Goal: Find specific page/section: Find specific page/section

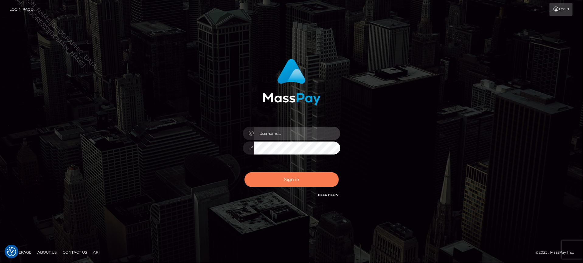
type input "Jiecel"
click at [281, 185] on button "Sign in" at bounding box center [291, 179] width 94 height 15
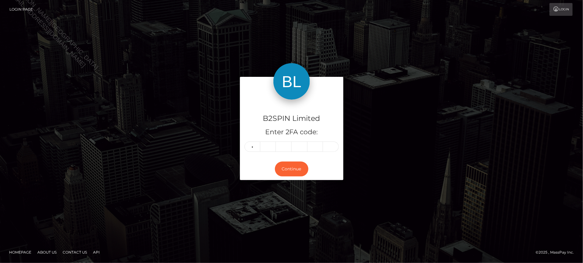
type input "6"
type input "4"
type input "8"
type input "2"
type input "6"
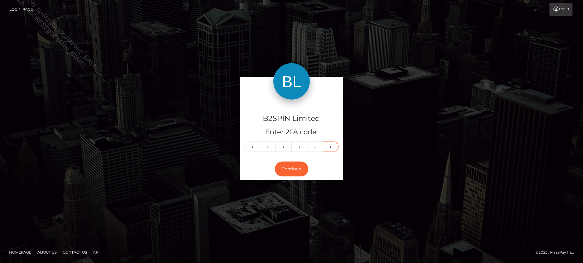
type input "0"
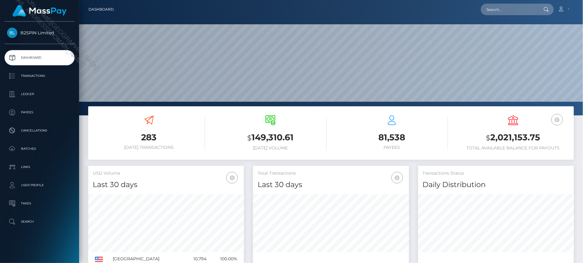
scroll to position [107, 156]
click at [485, 9] on input "text" at bounding box center [509, 10] width 57 height 12
paste input "ec58f257-73e7-47ac-abad-b71478b8230d"
type input "ec58f257-73e7-47ac-abad-b71478b8230d"
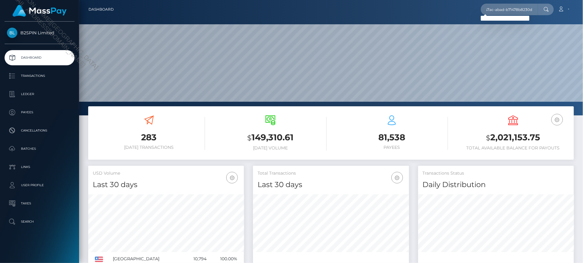
scroll to position [0, 0]
click at [519, 14] on input "ec58f257-73e7-47ac-abad-b71478b8230d" at bounding box center [509, 10] width 57 height 12
paste input "ec58f257-73e7-47ac-abad-b71478b8230d"
type input "ec58f257-73e7-47ac-abad-b71478b8230d"
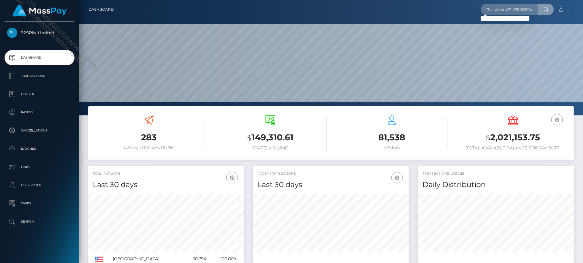
scroll to position [0, 0]
click at [54, 260] on div "B2SPIN Limited Dashboard Transactions Ledger Payees Cancellations Batches" at bounding box center [39, 142] width 79 height 240
click at [505, 11] on input "ec58f257-73e7-47ac-abad-b71478b8230d" at bounding box center [509, 10] width 57 height 12
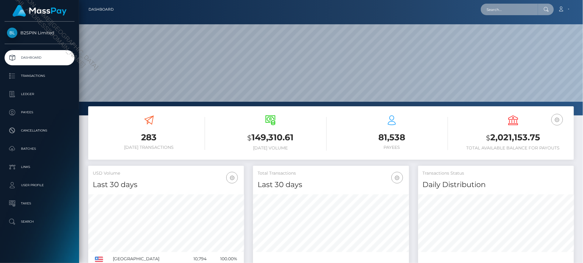
paste input "1892868159"
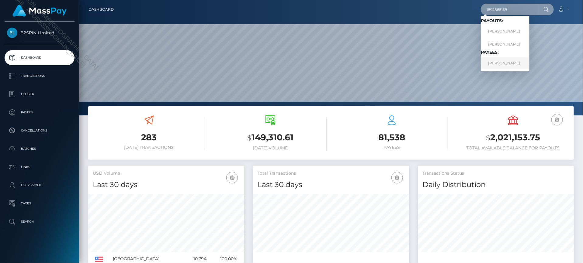
type input "1892868159"
click at [513, 63] on link "ROBIN NICOLE LEROUX" at bounding box center [505, 62] width 49 height 11
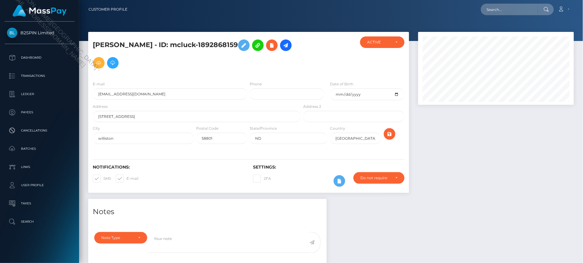
scroll to position [73, 156]
click at [505, 169] on div at bounding box center [495, 115] width 165 height 167
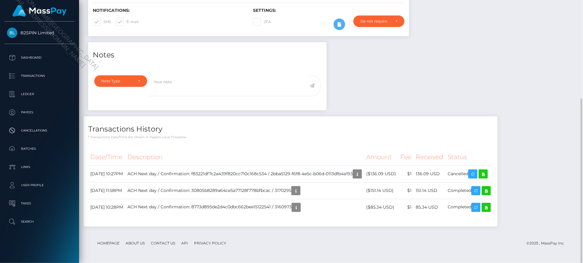
click at [488, 66] on div "Notes Note Type Compliance Clear Compliance General Note Type" at bounding box center [331, 137] width 494 height 191
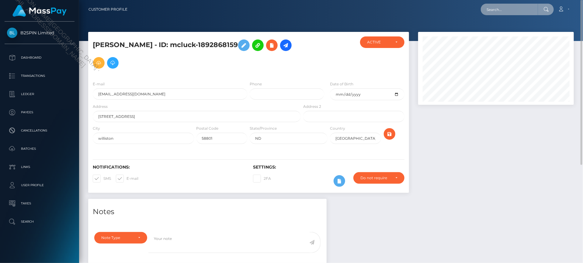
click at [508, 11] on input "text" at bounding box center [509, 10] width 57 height 12
paste input "ec58f257-73e7-47ac-abad-b71478b8230d"
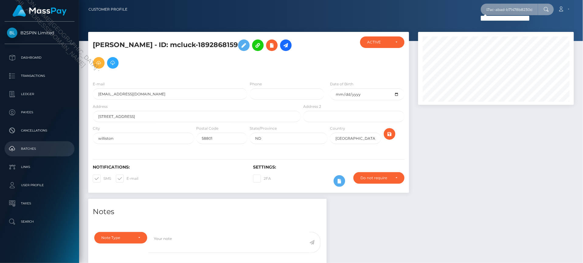
type input "cac_ec58f257-73e7-47ac-abad-b71478b8230d"
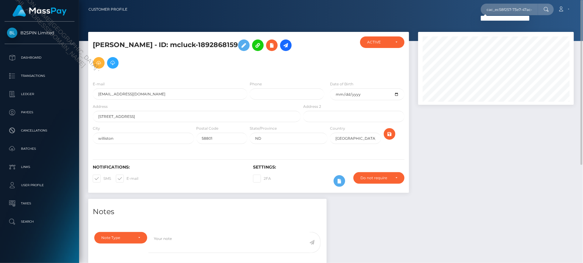
click at [511, 177] on div at bounding box center [495, 115] width 165 height 167
click at [96, 256] on div "Note Type Compliance Clear Compliance General Note Type" at bounding box center [119, 246] width 59 height 28
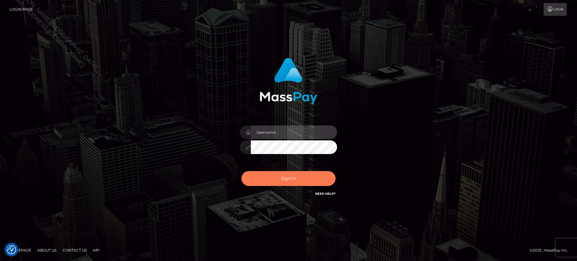
type input "Jiecel"
click at [289, 182] on button "Sign in" at bounding box center [289, 178] width 94 height 15
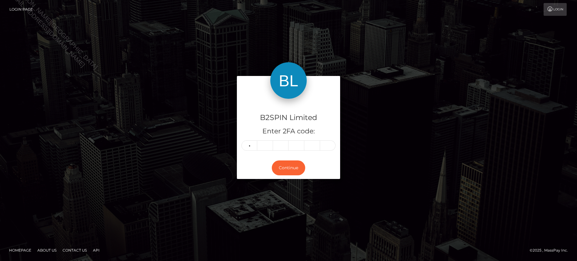
type input "2"
type input "7"
type input "8"
type input "7"
type input "2"
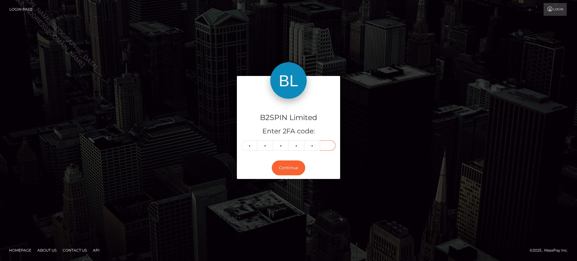
type input "0"
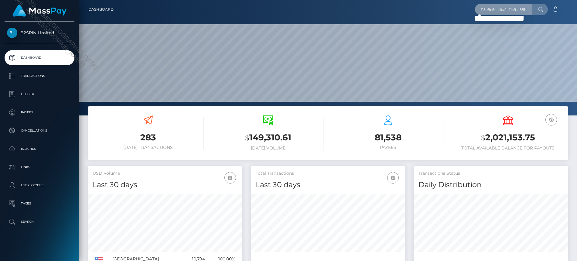
click at [520, 12] on input "f15e8c54-dba1-41c9-a58b-1f753d40fb04" at bounding box center [503, 10] width 57 height 12
paste input "8491193d-6130-45cb-88c5-0bb71a5d6e2a"
click at [504, 7] on input "8491193d-6130-45cb-88c5-0bb71a5d6e2a" at bounding box center [503, 10] width 57 height 12
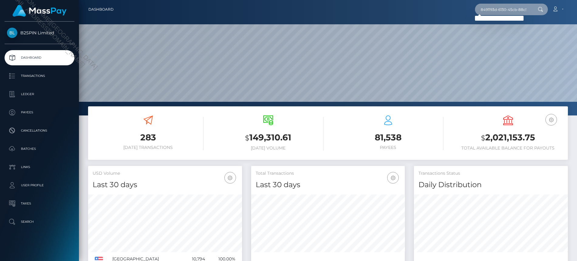
click at [504, 7] on input "8491193d-6130-45cb-88c5-0bb71a5d6e2a" at bounding box center [503, 10] width 57 height 12
paste input "3170295"
type input "3170295"
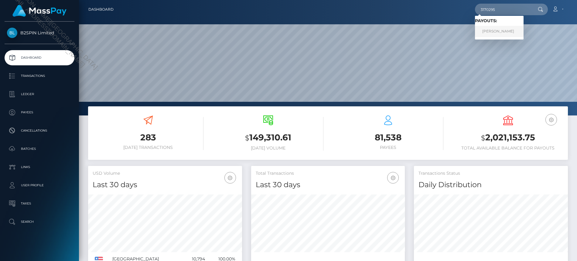
click at [507, 31] on link "[PERSON_NAME]" at bounding box center [499, 31] width 49 height 11
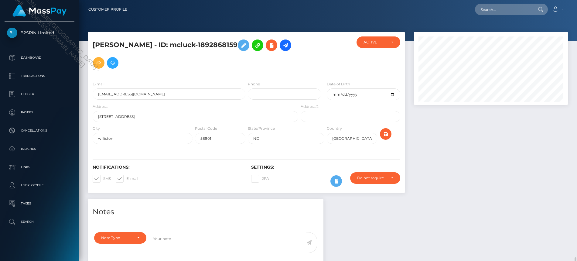
scroll to position [73, 154]
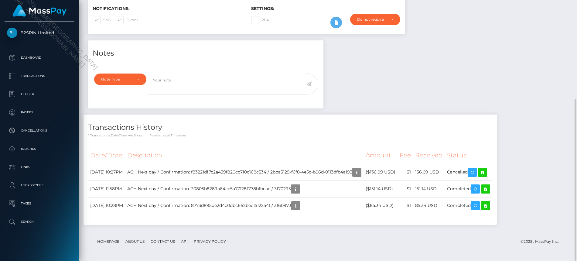
click at [491, 108] on div "Notes Note Type Compliance Clear Compliance General Note Type" at bounding box center [328, 135] width 489 height 191
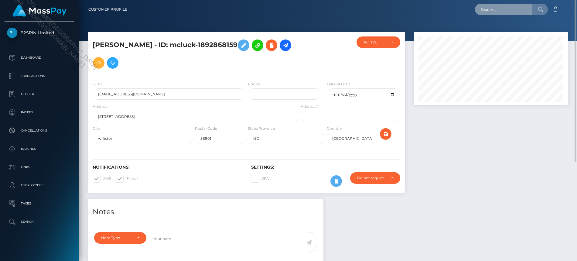
click at [522, 13] on input "text" at bounding box center [503, 10] width 57 height 12
paste input "3160973"
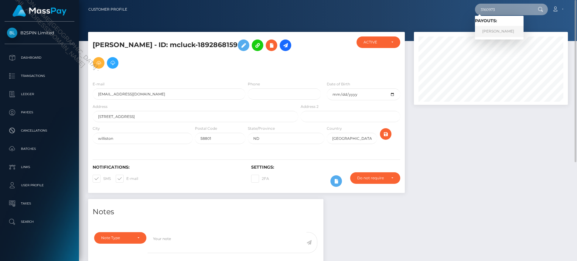
type input "3160973"
click at [506, 31] on link "[PERSON_NAME]" at bounding box center [499, 31] width 49 height 11
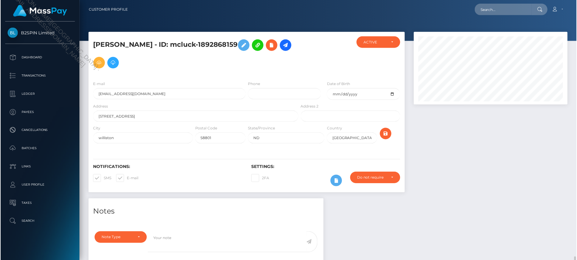
scroll to position [73, 154]
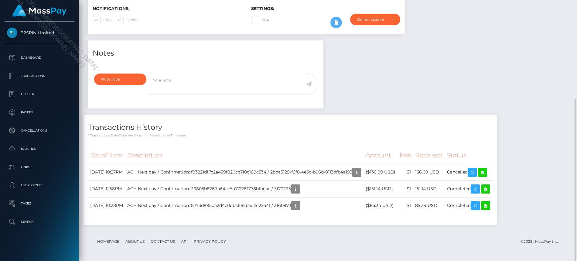
click at [505, 86] on div "Notes Note Type Compliance Clear Compliance General Note Type" at bounding box center [328, 135] width 489 height 191
click at [89, 245] on footer "Homepage About Us Contact Us API Privacy Policy © 2025 , MassPay Inc." at bounding box center [327, 241] width 479 height 21
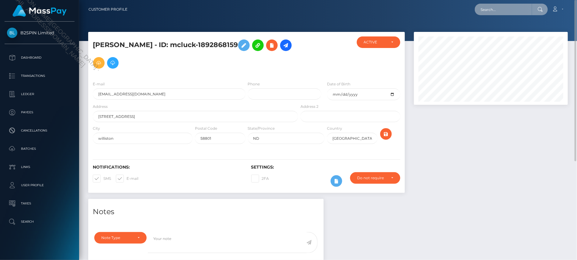
click at [506, 9] on input "text" at bounding box center [502, 10] width 57 height 12
paste input "3152895"
type input "3152895"
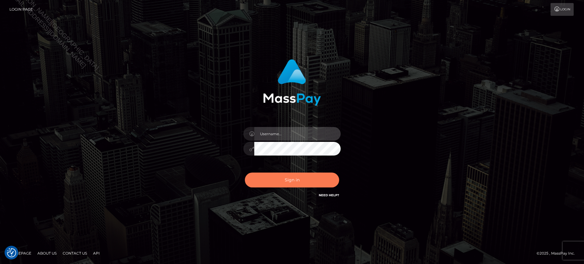
type input "Jiecel"
click at [294, 177] on button "Sign in" at bounding box center [292, 180] width 94 height 15
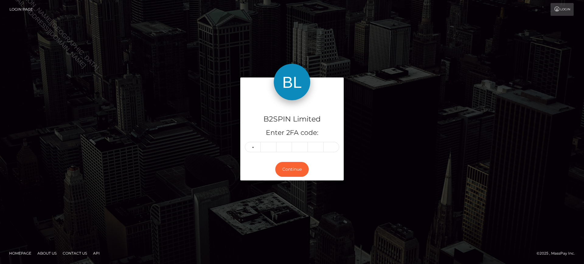
type input "9"
type input "8"
type input "5"
type input "7"
type input "5"
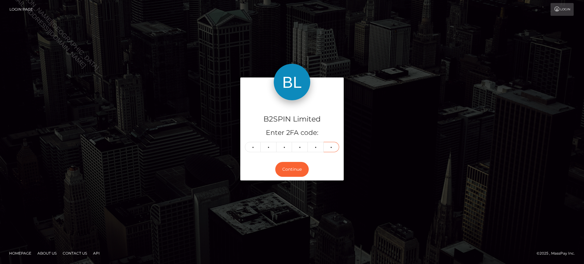
type input "1"
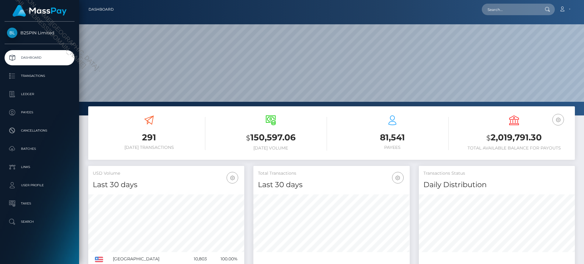
scroll to position [108, 156]
click at [517, 11] on input "text" at bounding box center [509, 10] width 57 height 12
paste input "2bba5129-f6f8-4e5c-b06d-0113dfb4a193"
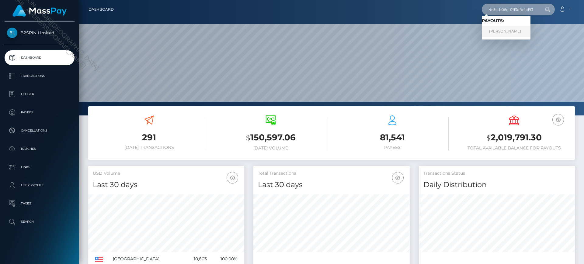
type input "2bba5129-f6f8-4e5c-b06d-0113dfb4a193"
click at [506, 31] on link "ROBIN NICOLE LEROUX" at bounding box center [505, 31] width 49 height 11
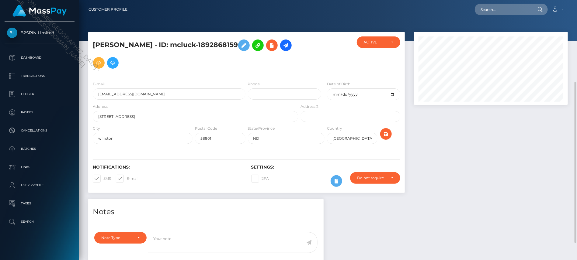
scroll to position [160, 0]
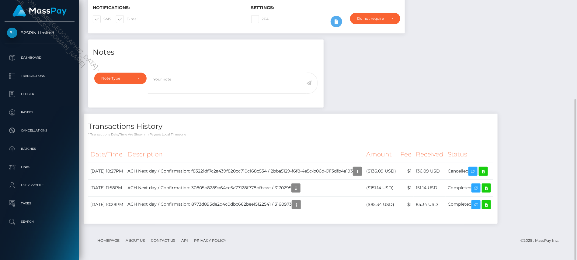
click at [484, 80] on div "Notes Note Type Compliance Clear Compliance General Note Type" at bounding box center [328, 135] width 488 height 191
click at [378, 248] on footer "Homepage About Us Contact Us API Privacy Policy © 2025 , MassPay Inc." at bounding box center [327, 240] width 479 height 21
click at [361, 171] on icon "button" at bounding box center [356, 172] width 7 height 8
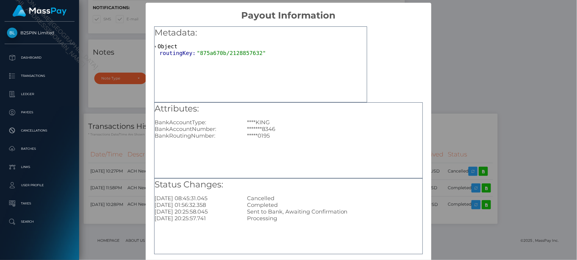
click at [488, 61] on div "× Payout Information Metadata: Object routingKey: "875a670b/2128857632" Attribu…" at bounding box center [288, 130] width 577 height 260
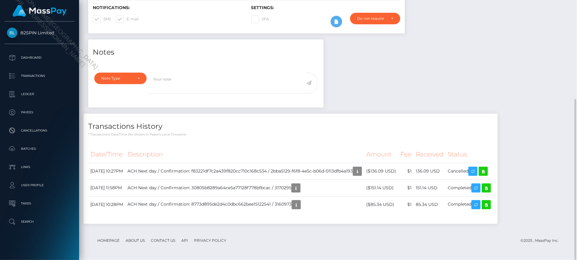
drag, startPoint x: 540, startPoint y: 220, endPoint x: 528, endPoint y: 110, distance: 110.7
click at [540, 220] on div "Notes Note Type Compliance Clear Compliance General Note Type" at bounding box center [328, 135] width 488 height 191
